Goal: Obtain resource: Download file/media

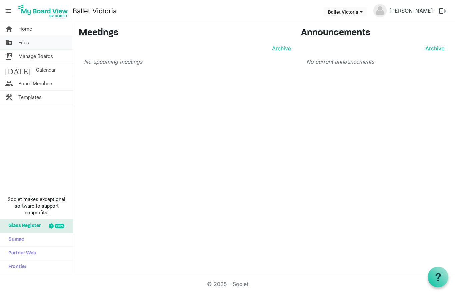
click at [30, 44] on link "folder_shared Files" at bounding box center [36, 42] width 73 height 13
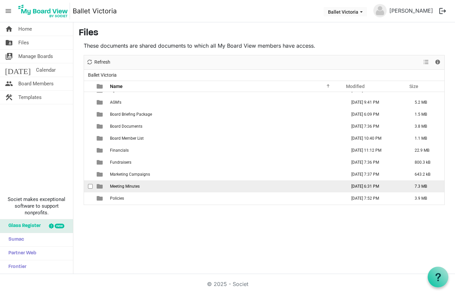
scroll to position [8, 0]
click at [123, 185] on span "Meeting Minutes" at bounding box center [125, 186] width 30 height 5
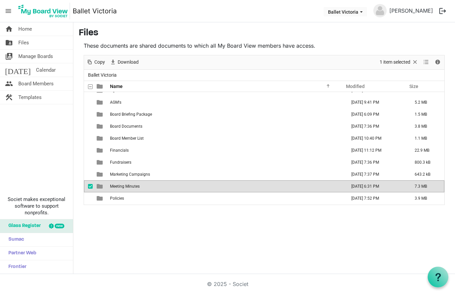
click at [123, 185] on span "Meeting Minutes" at bounding box center [125, 186] width 30 height 5
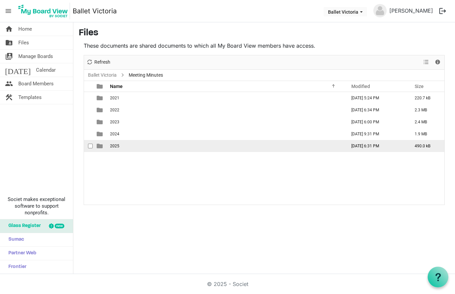
click at [117, 147] on span "2025" at bounding box center [114, 146] width 9 height 5
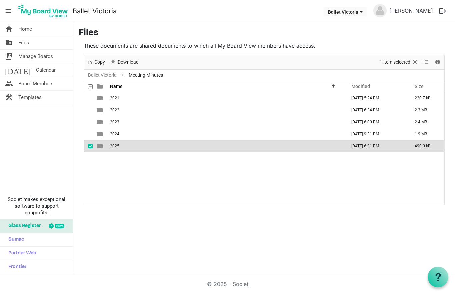
click at [117, 147] on span "2025" at bounding box center [114, 146] width 9 height 5
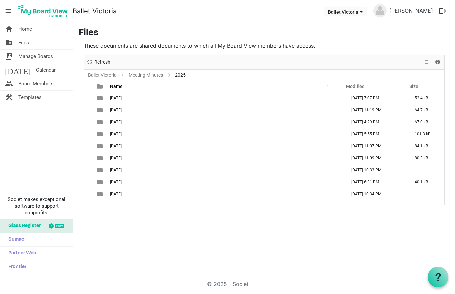
click at [117, 147] on span "05 May" at bounding box center [116, 146] width 12 height 5
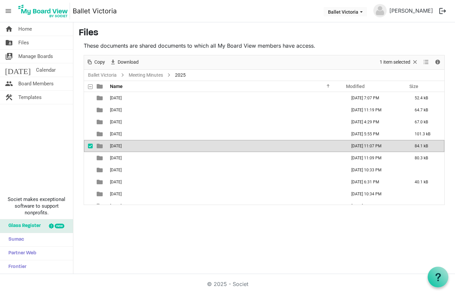
click at [117, 147] on span "05 May" at bounding box center [116, 146] width 12 height 5
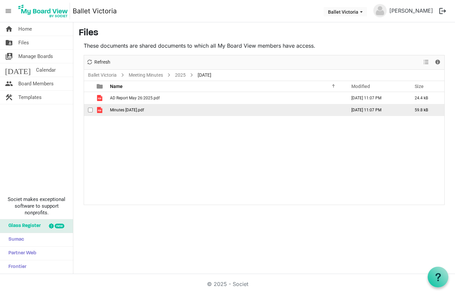
click at [119, 109] on span "Minutes May 26, 2025.pdf" at bounding box center [127, 110] width 34 height 5
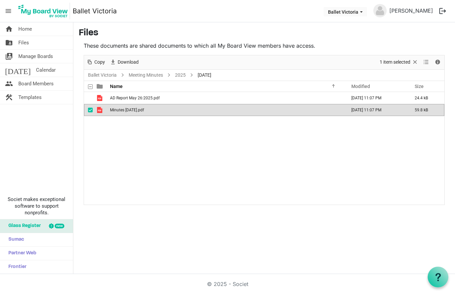
click at [119, 109] on span "Minutes May 26, 2025.pdf" at bounding box center [127, 110] width 34 height 5
click at [179, 75] on link "2025" at bounding box center [179, 75] width 13 height 8
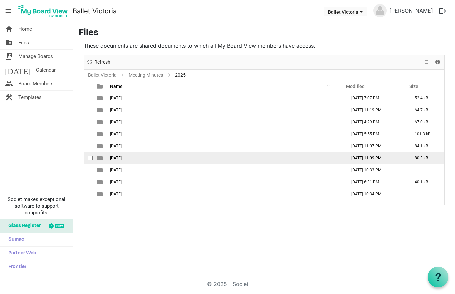
click at [118, 158] on span "06 June" at bounding box center [116, 158] width 12 height 5
click at [118, 159] on span "06 June" at bounding box center [116, 158] width 12 height 5
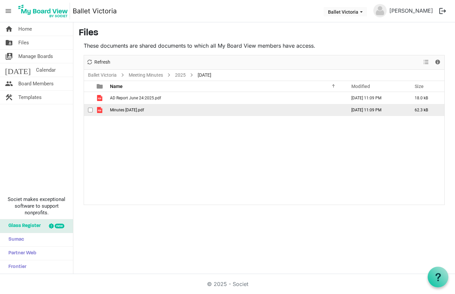
click at [126, 110] on span "Minutes June 24 2025.pdf" at bounding box center [127, 110] width 34 height 5
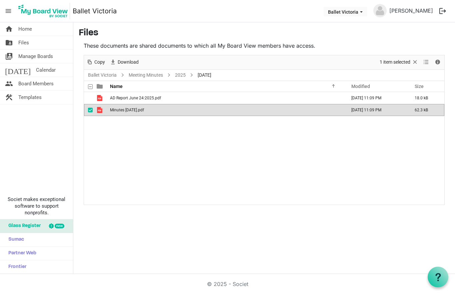
click at [126, 110] on span "Minutes June 24 2025.pdf" at bounding box center [127, 110] width 34 height 5
